Goal: Task Accomplishment & Management: Manage account settings

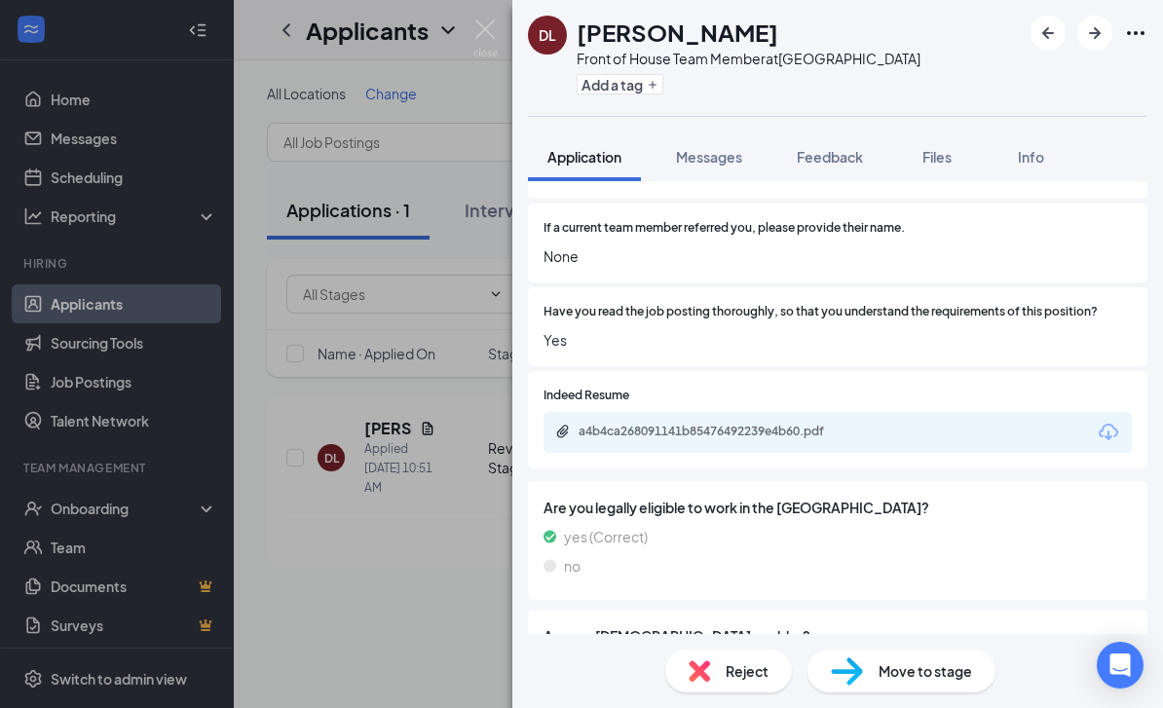
scroll to position [955, 0]
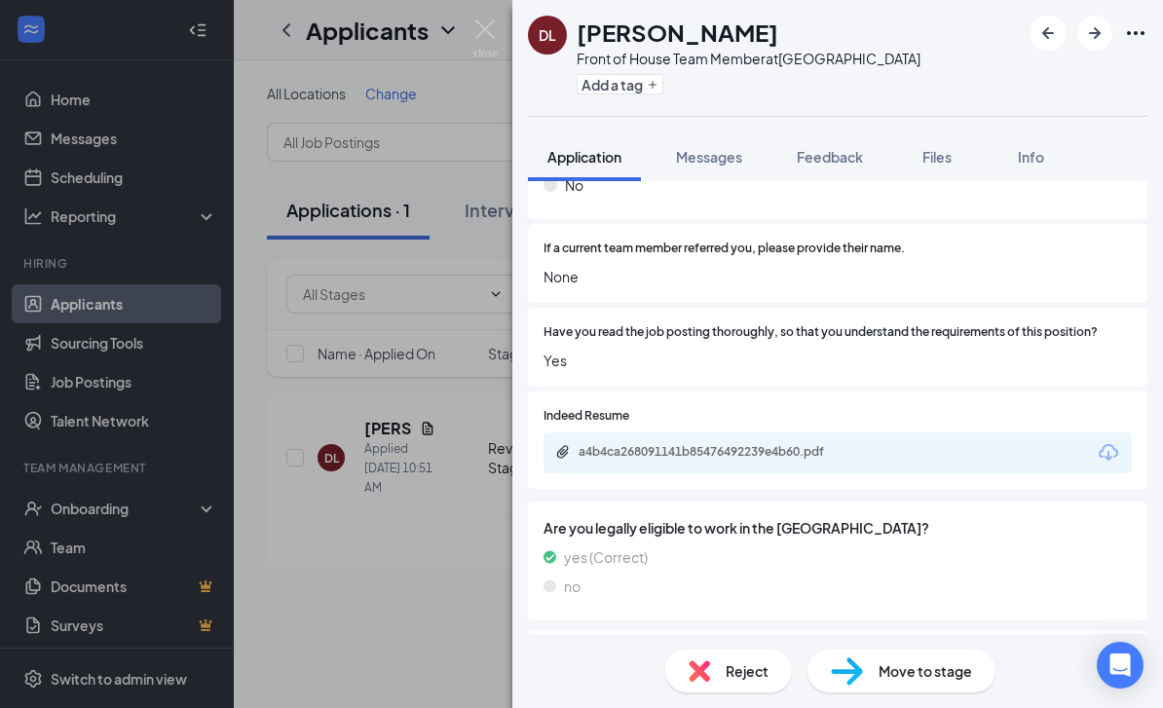
click at [881, 432] on div "a4b4ca268091141b85476492239e4b60.pdf" at bounding box center [837, 452] width 588 height 41
click at [720, 432] on div "a4b4ca268091141b85476492239e4b60.pdf" at bounding box center [837, 452] width 588 height 41
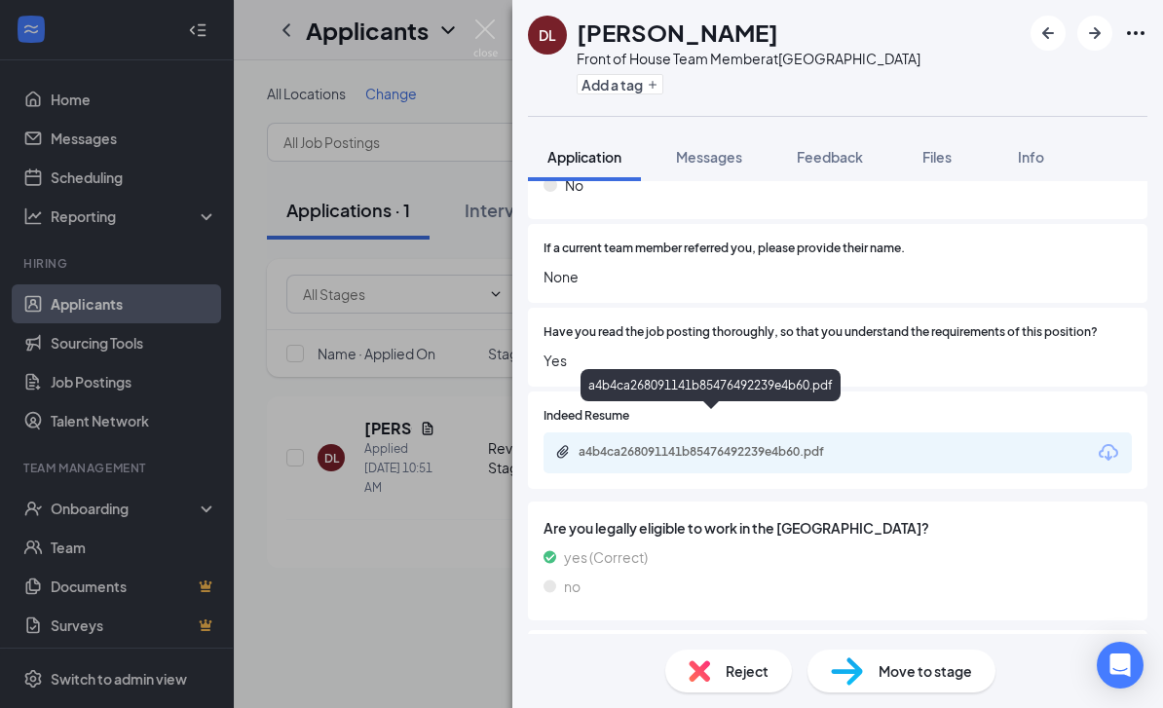
click at [651, 444] on div "a4b4ca268091141b85476492239e4b60.pdf" at bounding box center [715, 452] width 273 height 16
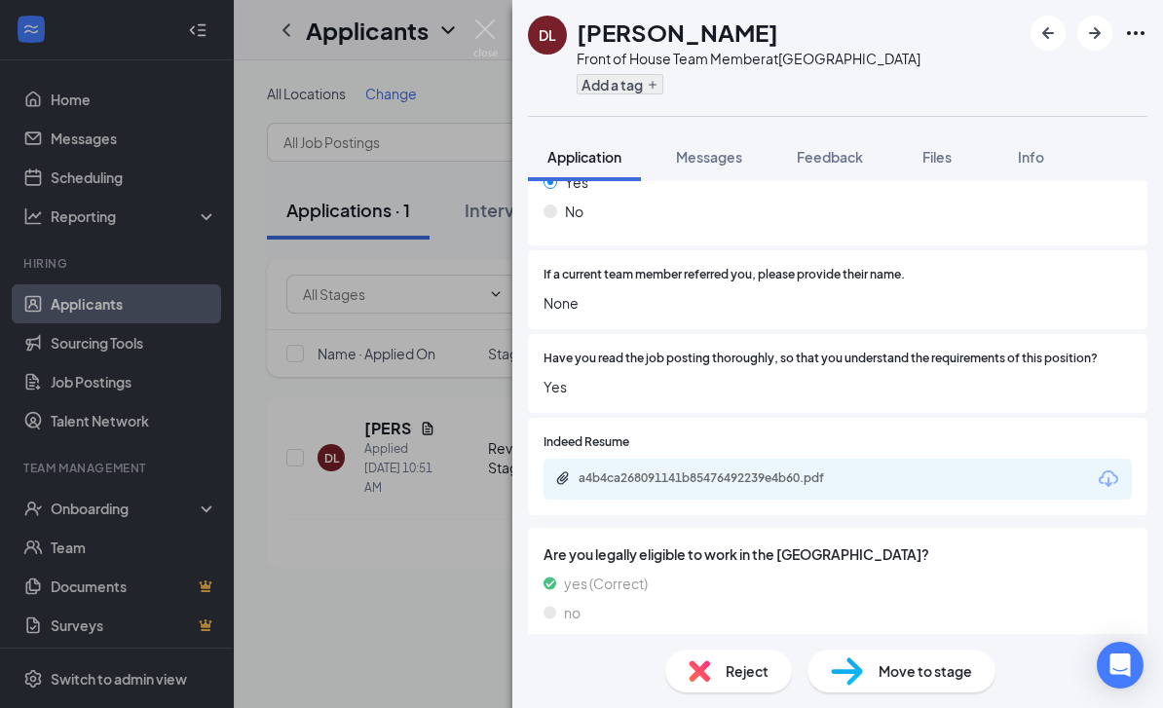
click at [616, 88] on button "Add a tag" at bounding box center [620, 84] width 87 height 20
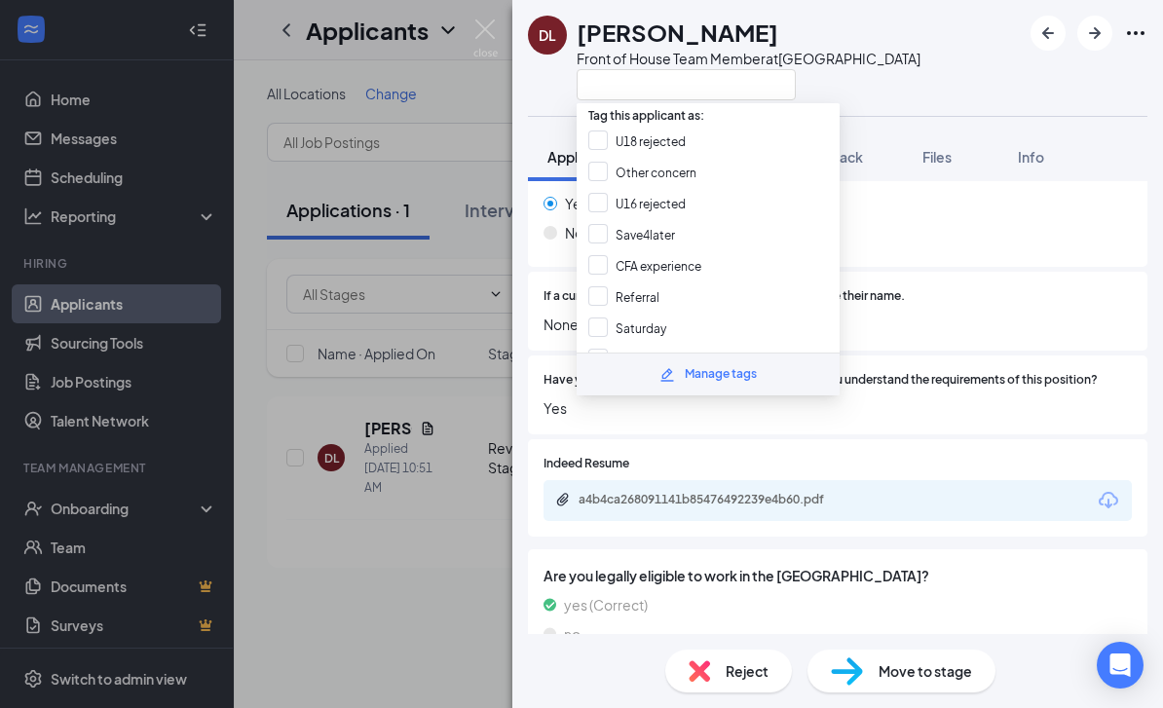
scroll to position [904, 0]
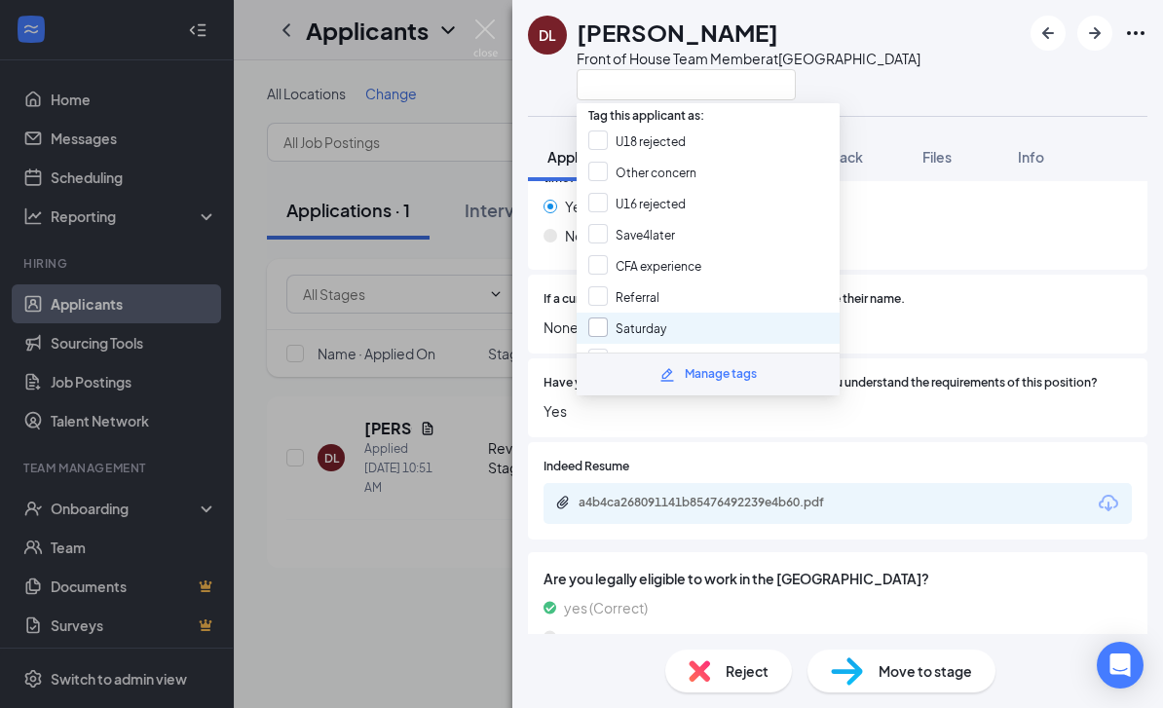
click at [597, 318] on input "Saturday" at bounding box center [627, 328] width 78 height 21
checkbox input "true"
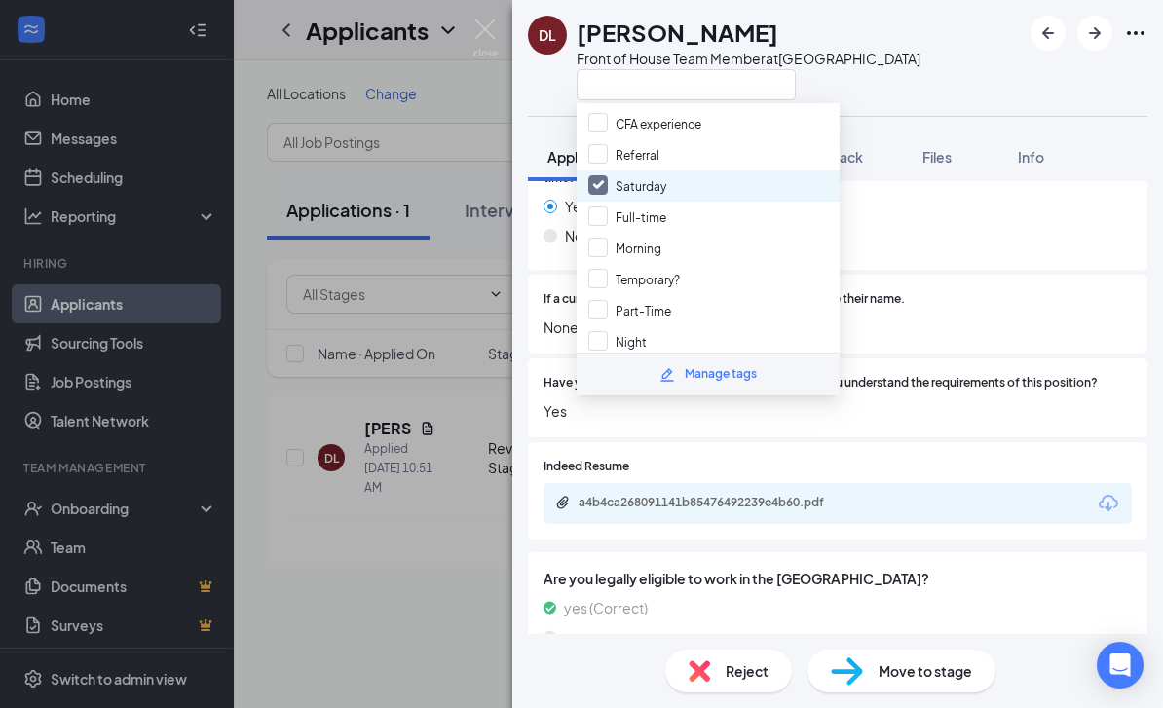
scroll to position [147, 0]
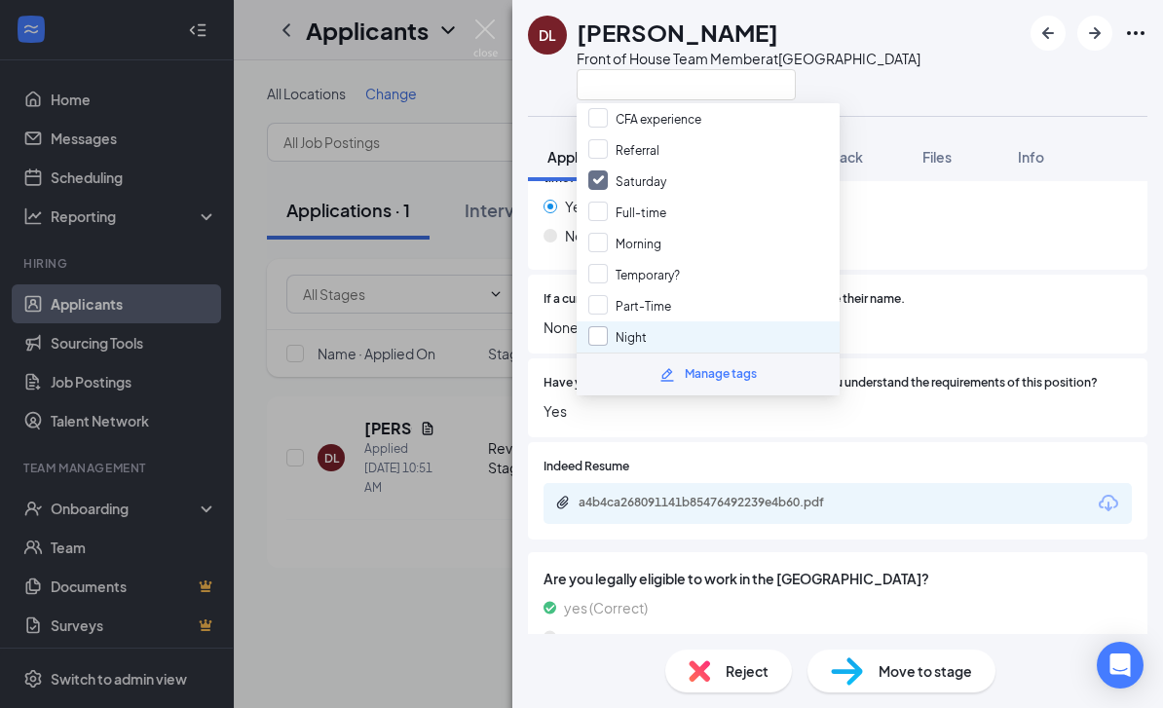
click at [600, 326] on input "Night" at bounding box center [617, 336] width 58 height 21
checkbox input "true"
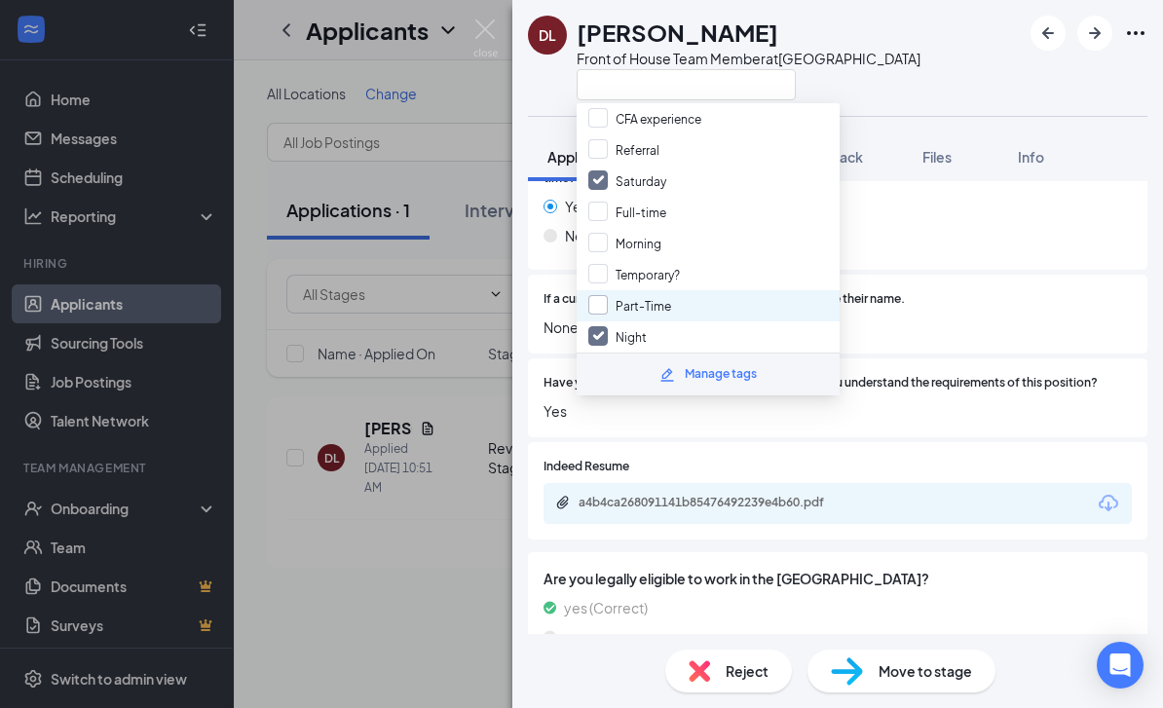
click at [602, 295] on input "Part-Time" at bounding box center [629, 305] width 83 height 21
checkbox input "true"
click at [924, 83] on div "DL [PERSON_NAME] Front of House Team Member at [GEOGRAPHIC_DATA]" at bounding box center [837, 58] width 651 height 116
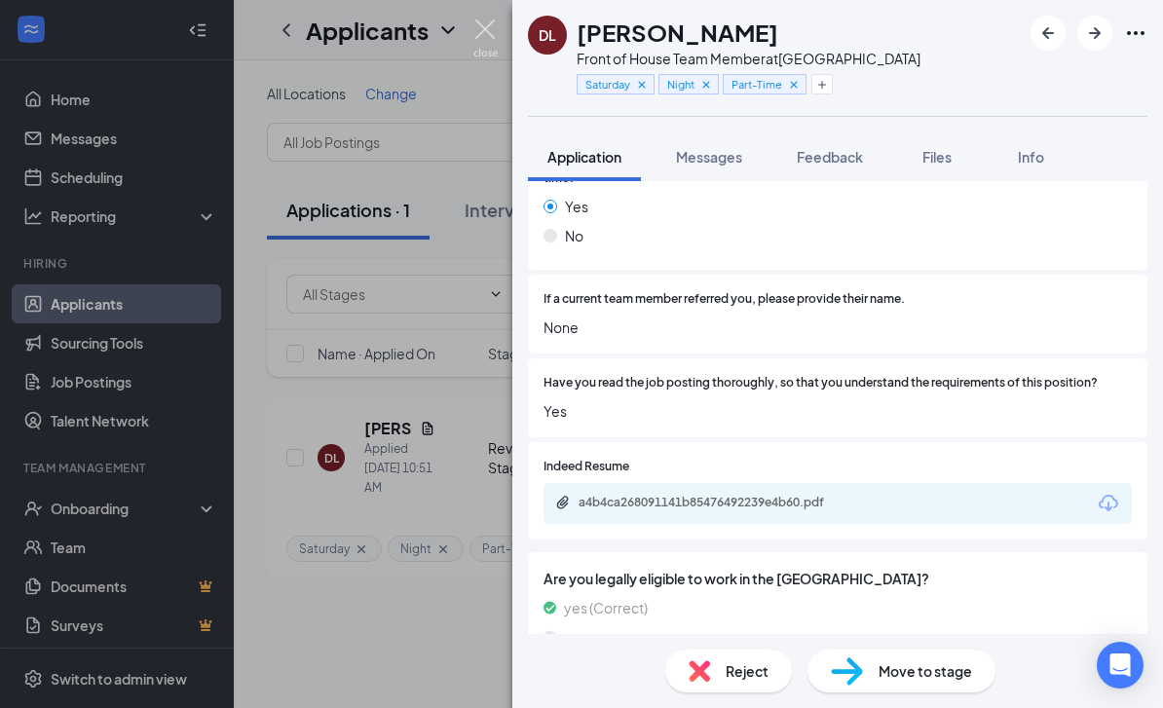
click at [488, 34] on img at bounding box center [485, 38] width 24 height 38
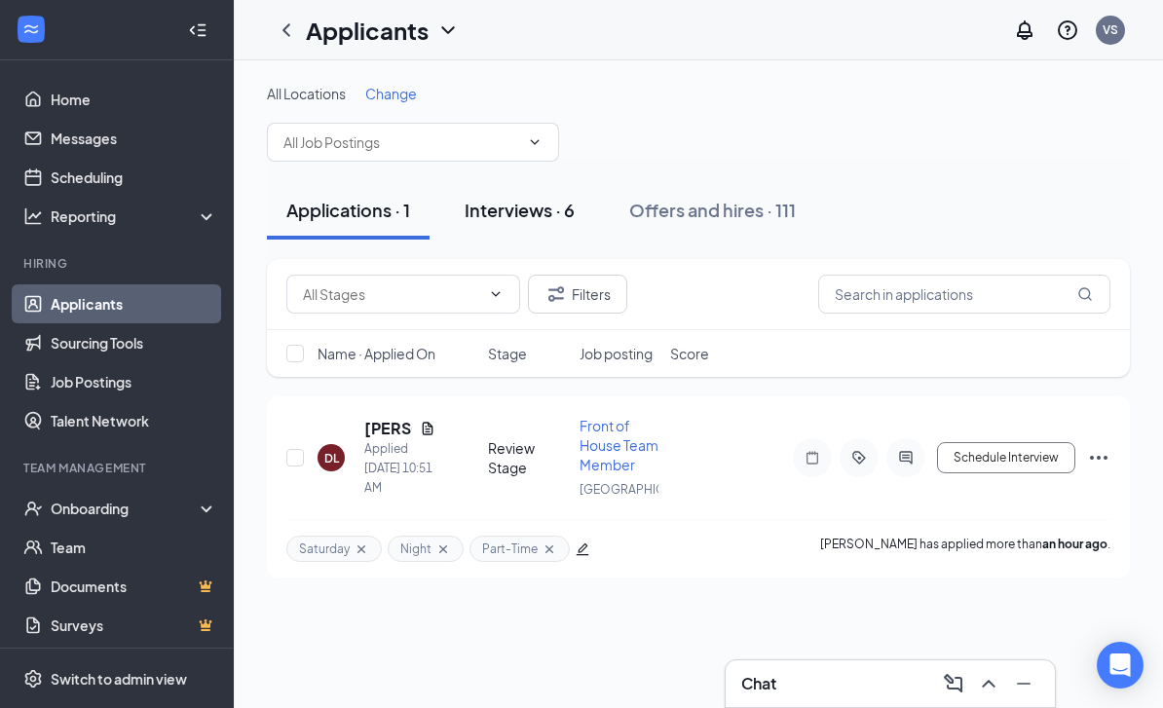
click at [530, 220] on div "Interviews · 6" at bounding box center [520, 210] width 110 height 24
